Goal: Information Seeking & Learning: Check status

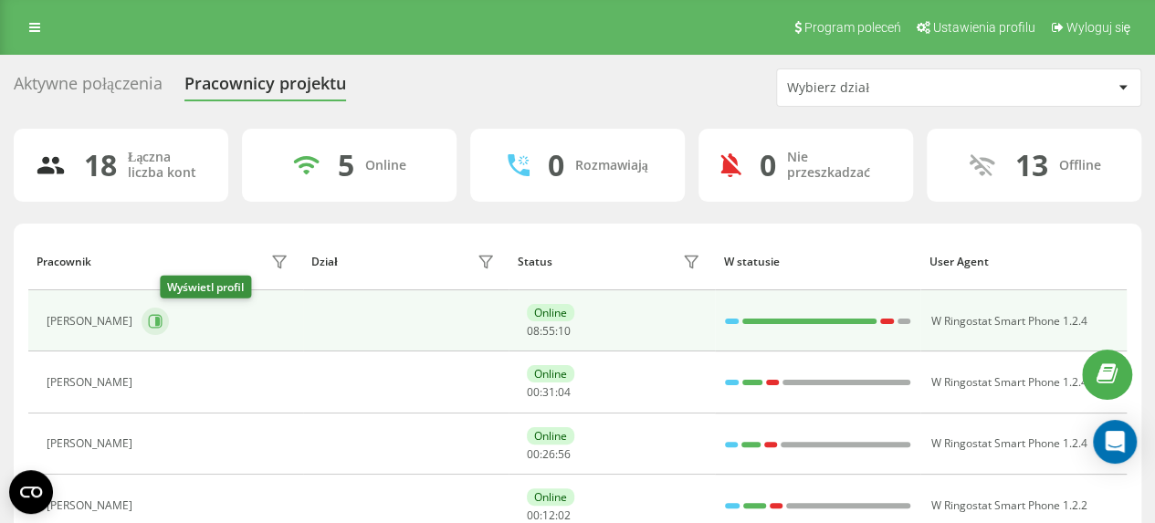
click at [160, 319] on icon at bounding box center [157, 321] width 5 height 9
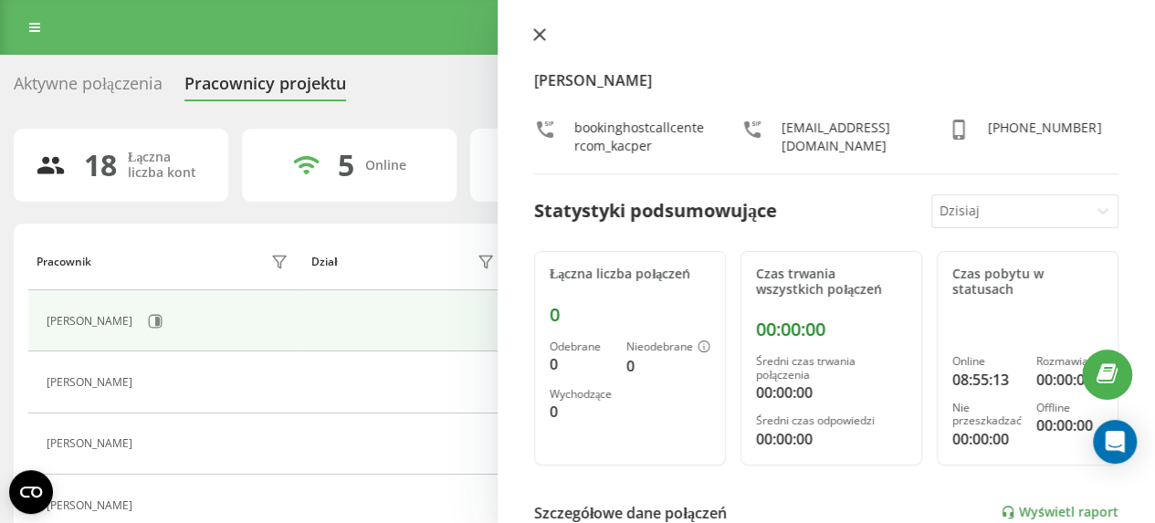
click at [542, 32] on icon at bounding box center [539, 34] width 11 height 11
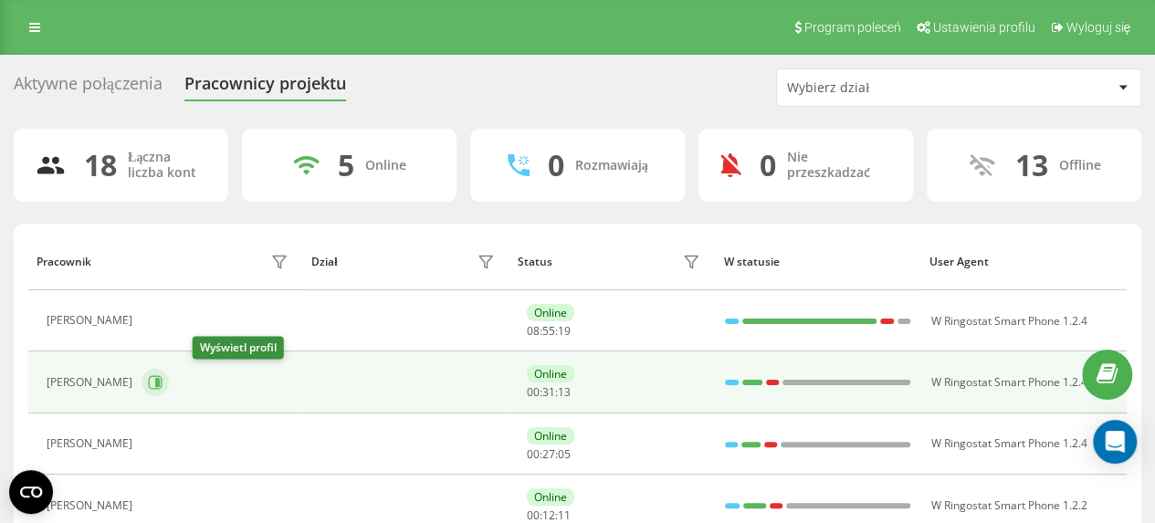
click at [163, 380] on icon at bounding box center [155, 382] width 15 height 15
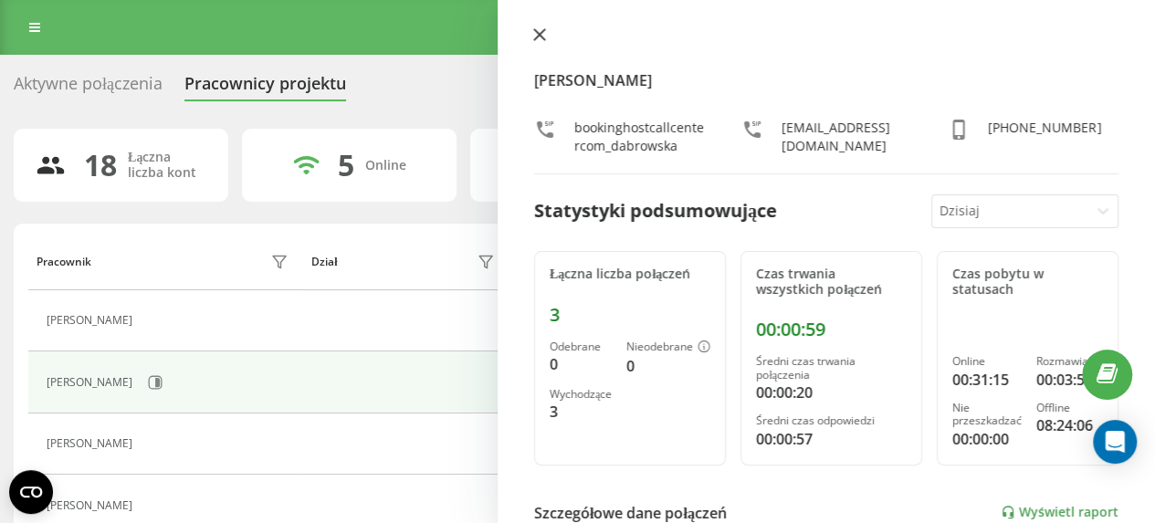
click at [542, 30] on icon at bounding box center [539, 34] width 13 height 13
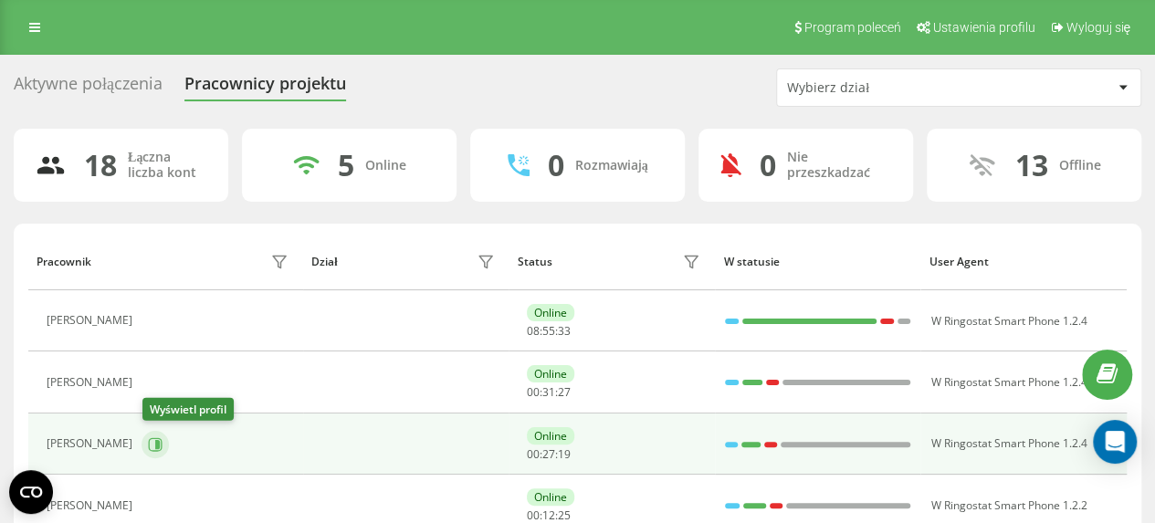
click at [159, 439] on icon at bounding box center [157, 443] width 5 height 9
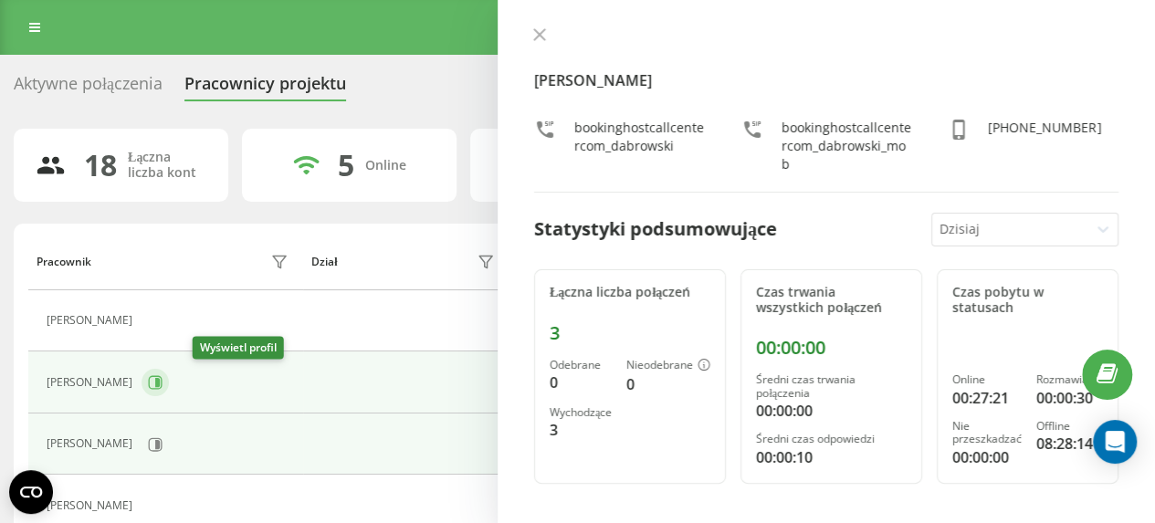
click at [160, 381] on icon at bounding box center [157, 382] width 5 height 9
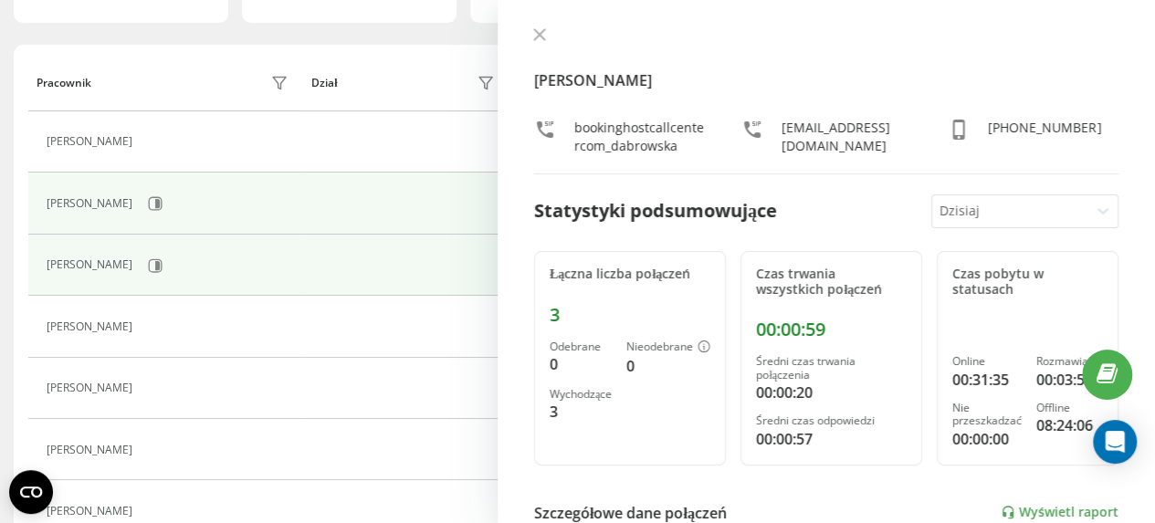
scroll to position [183, 0]
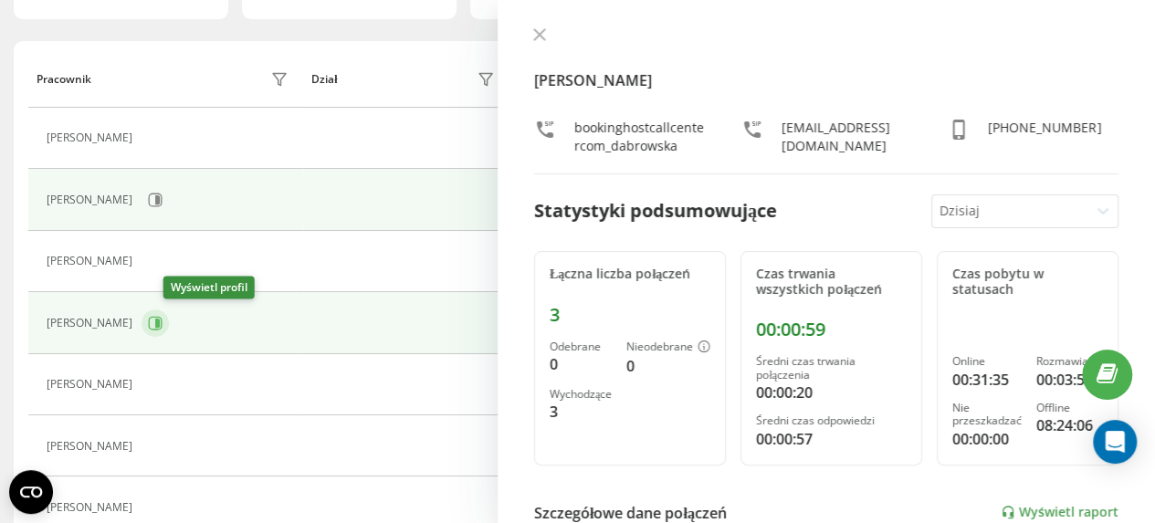
click at [163, 321] on icon at bounding box center [155, 323] width 15 height 15
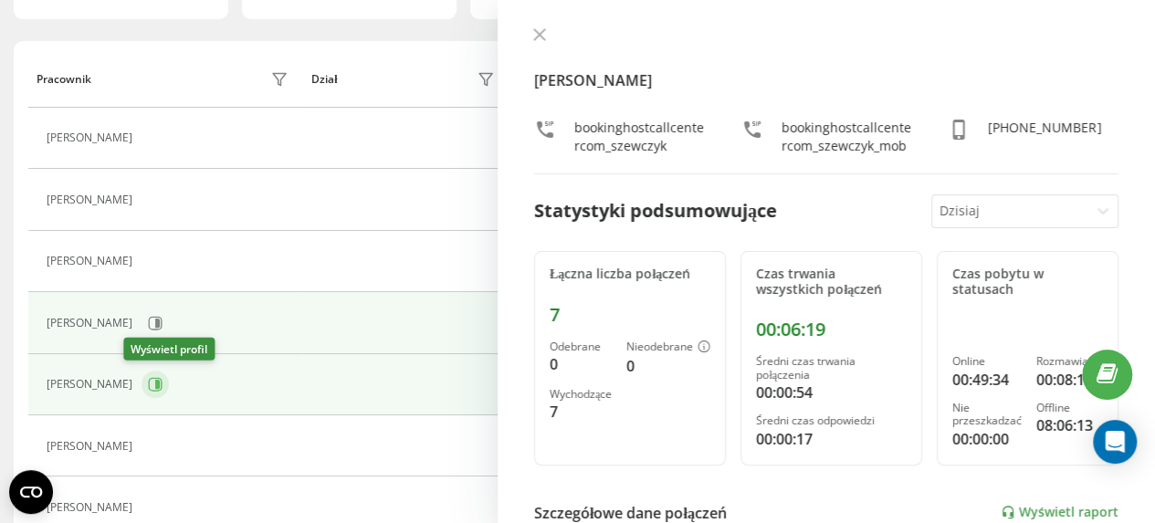
click at [155, 380] on icon at bounding box center [157, 384] width 5 height 9
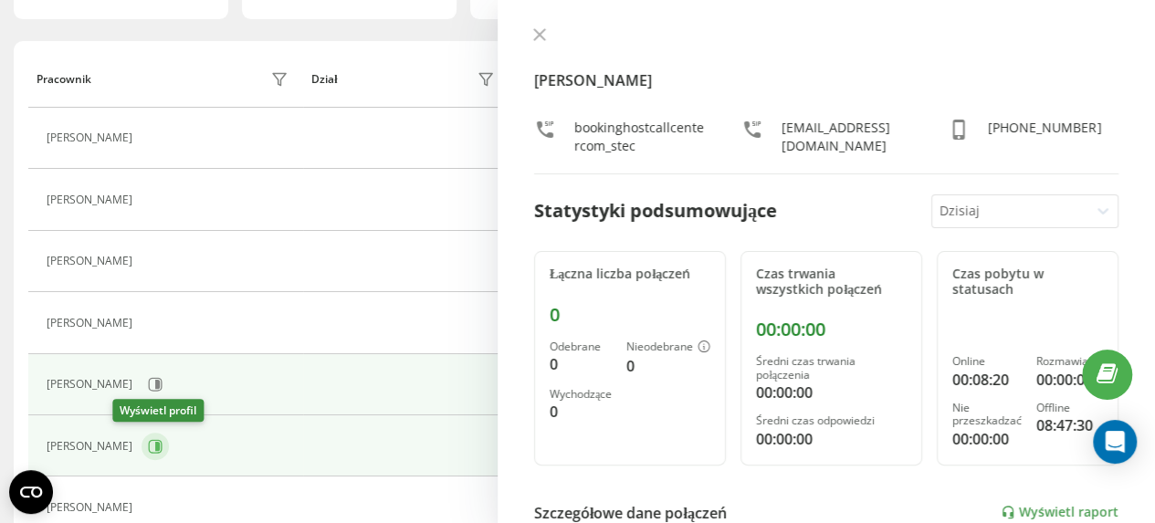
click at [155, 443] on icon at bounding box center [157, 446] width 5 height 9
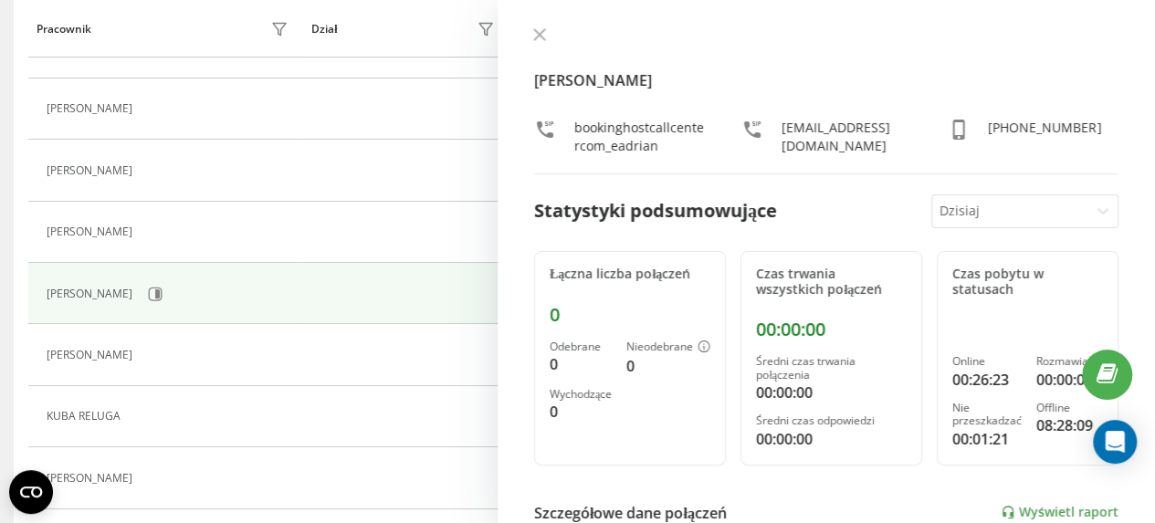
scroll to position [365, 0]
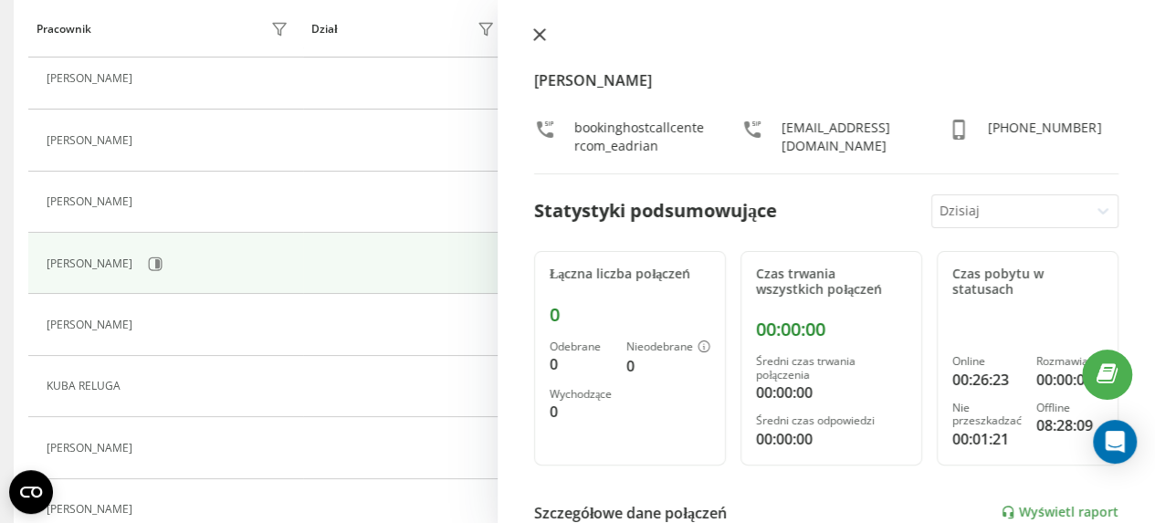
click at [542, 39] on icon at bounding box center [539, 34] width 13 height 13
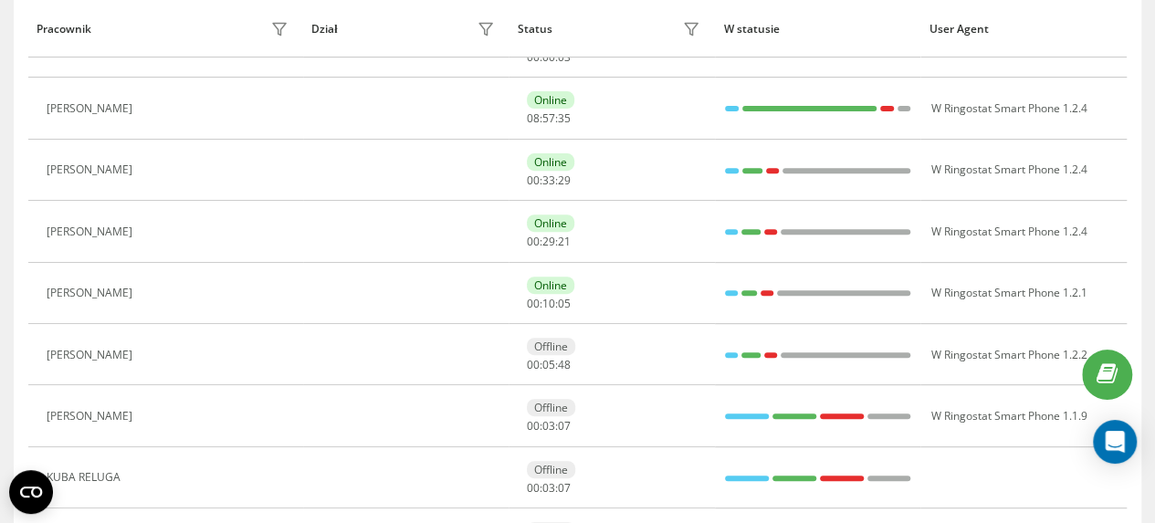
scroll to position [90, 0]
